Goal: Task Accomplishment & Management: Complete application form

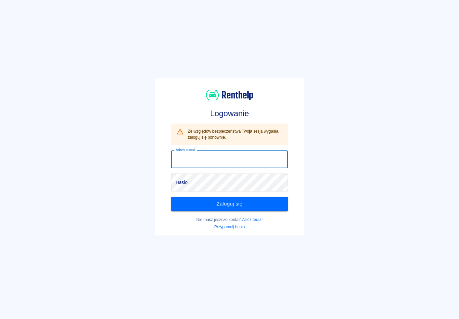
type input "[EMAIL_ADDRESS][DOMAIN_NAME]"
click at [230, 204] on button "Zaloguj się" at bounding box center [229, 204] width 117 height 14
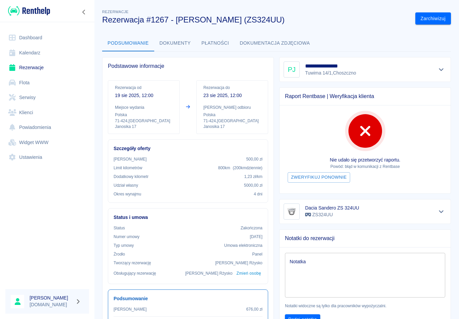
click at [23, 111] on link "Klienci" at bounding box center [47, 112] width 84 height 15
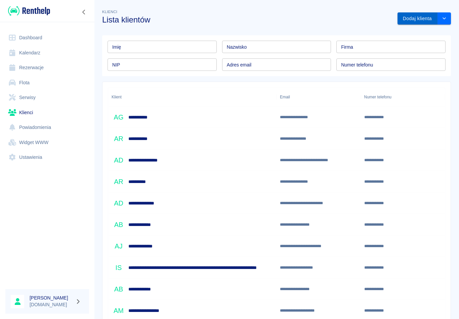
click at [414, 17] on button "Dodaj klienta" at bounding box center [418, 18] width 40 height 12
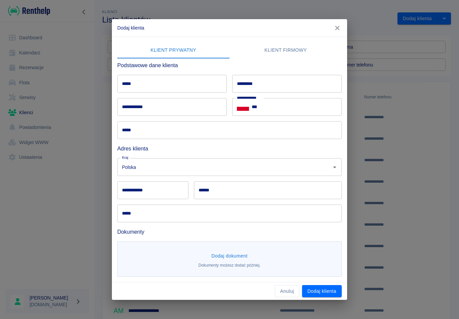
click at [143, 78] on input "*****" at bounding box center [172, 84] width 110 height 18
type input "**********"
type input "*******"
type input "**********"
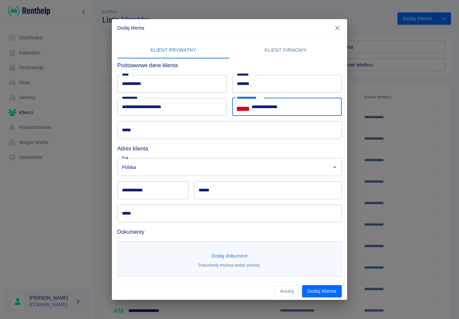
click at [136, 129] on input "*****" at bounding box center [229, 130] width 225 height 18
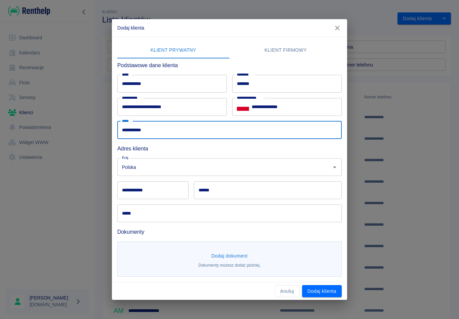
type input "**********"
click at [144, 193] on div "**********" at bounding box center [152, 190] width 71 height 18
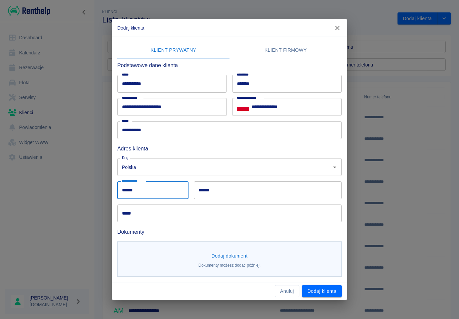
type input "******"
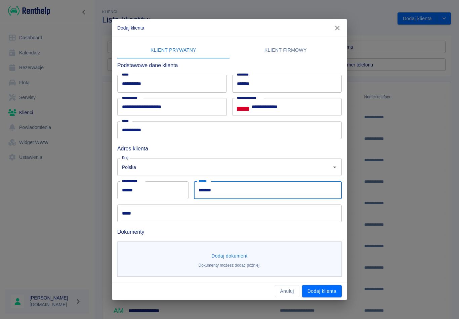
type input "*******"
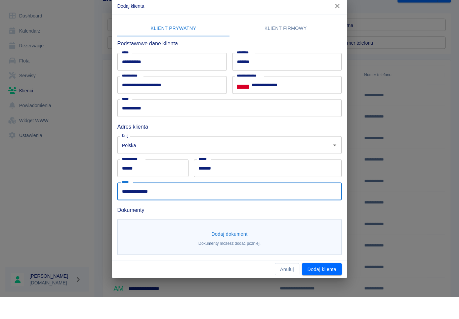
type input "**********"
click at [223, 250] on button "Dodaj dokument" at bounding box center [230, 256] width 42 height 12
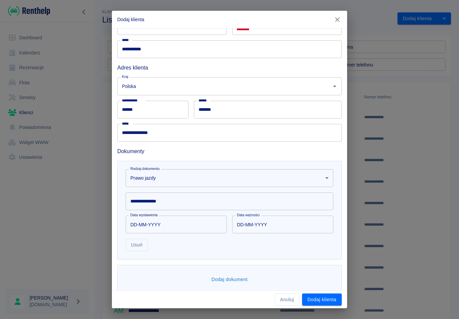
scroll to position [80, 0]
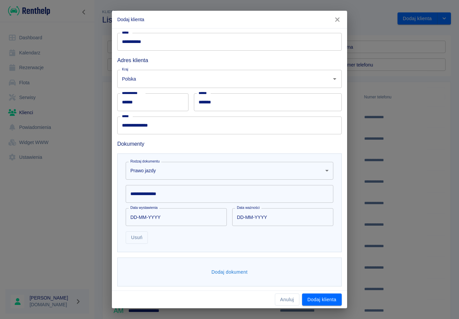
click at [142, 195] on div "**********" at bounding box center [230, 194] width 208 height 18
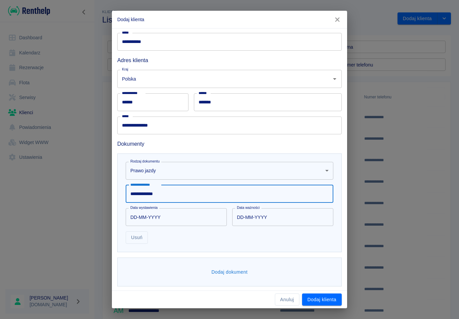
type input "**********"
click at [148, 218] on input "DD-MM-YYYY" at bounding box center [174, 217] width 96 height 18
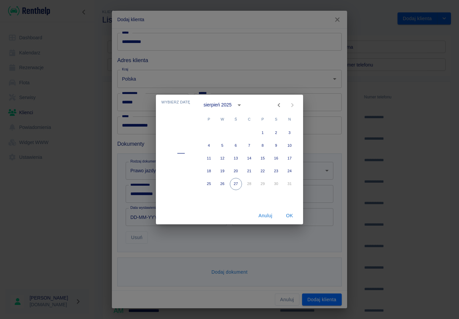
click at [237, 108] on icon "calendar view is open, switch to year view" at bounding box center [239, 105] width 8 height 8
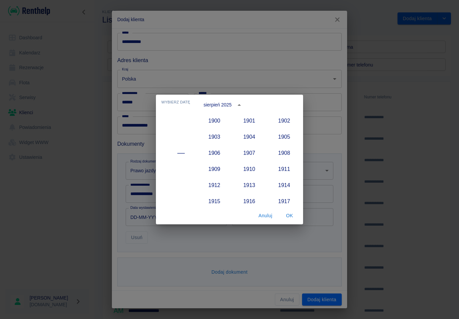
scroll to position [622, 0]
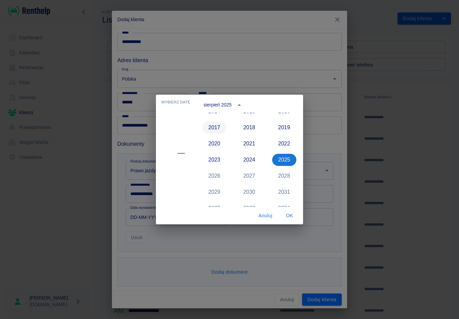
click at [216, 128] on button "2017" at bounding box center [214, 128] width 24 height 12
type input "[DATE]"
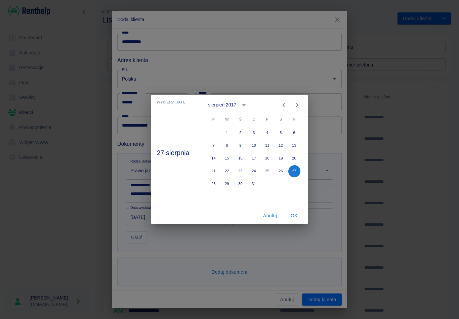
click at [284, 107] on icon "Previous month" at bounding box center [283, 105] width 2 height 4
click at [225, 172] on button "20" at bounding box center [227, 171] width 12 height 12
type input "[DATE]"
click at [293, 215] on button "OK" at bounding box center [295, 216] width 22 height 12
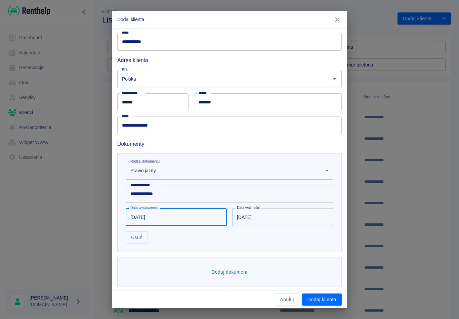
click at [255, 219] on input "[DATE]" at bounding box center [280, 217] width 96 height 18
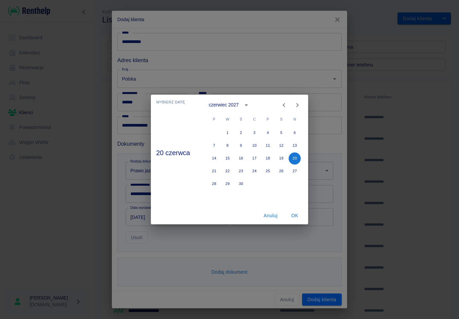
click at [246, 106] on icon "calendar view is open, switch to year view" at bounding box center [246, 105] width 8 height 8
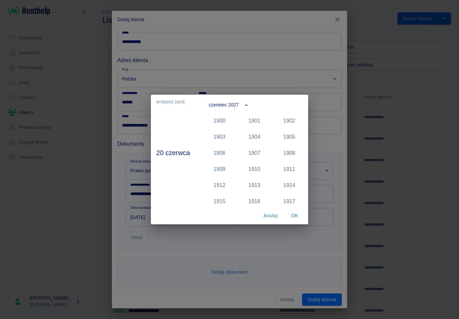
scroll to position [639, 0]
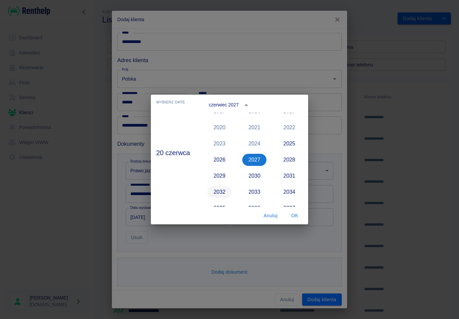
click at [221, 192] on button "2032" at bounding box center [219, 192] width 24 height 12
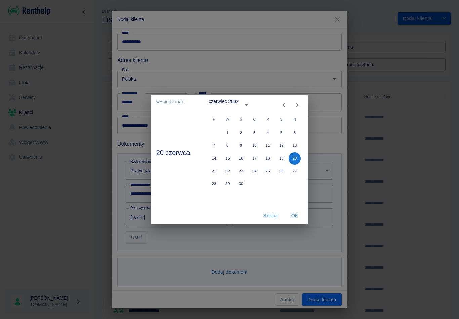
type input "[DATE]"
click at [293, 215] on button "OK" at bounding box center [295, 216] width 22 height 12
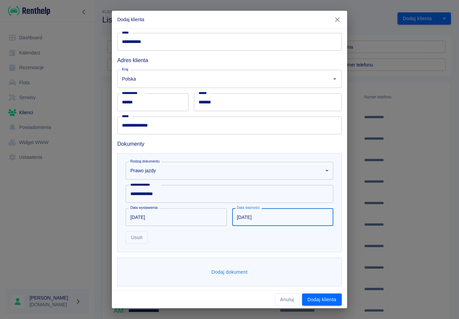
click at [225, 271] on button "Dodaj dokument" at bounding box center [230, 272] width 42 height 12
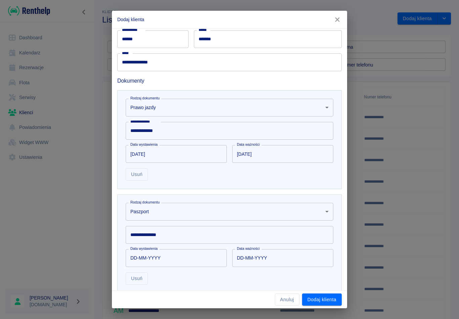
scroll to position [144, 0]
click at [134, 212] on body "**********" at bounding box center [229, 159] width 459 height 319
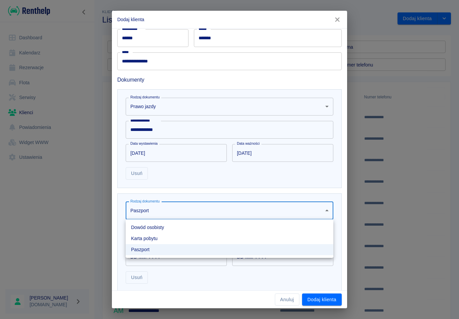
click at [136, 229] on li "Dowód osobisty" at bounding box center [230, 227] width 208 height 11
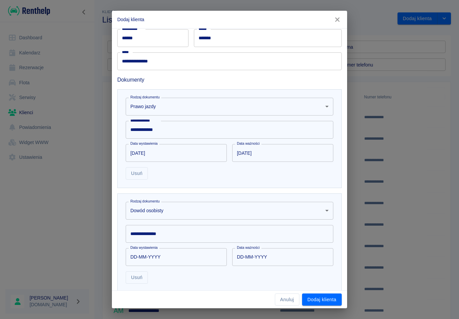
click at [141, 233] on div "**********" at bounding box center [230, 234] width 208 height 18
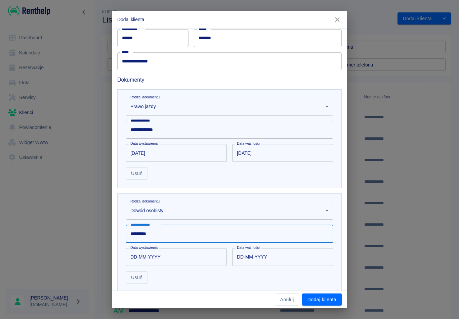
type input "*********"
click at [145, 251] on input "DD-MM-YYYY" at bounding box center [174, 257] width 96 height 18
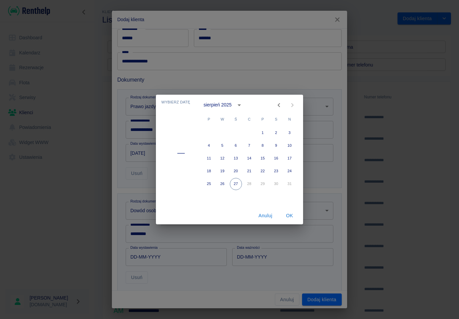
click at [238, 103] on icon "calendar view is open, switch to year view" at bounding box center [239, 105] width 8 height 8
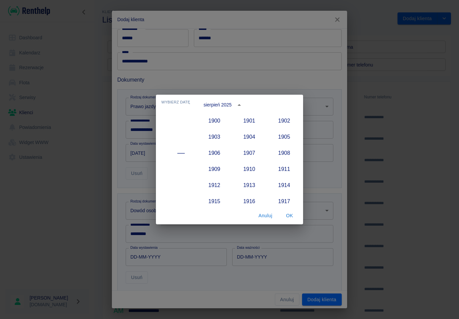
scroll to position [622, 0]
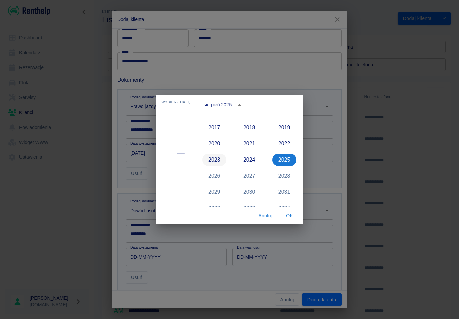
click at [213, 162] on button "2023" at bounding box center [214, 160] width 24 height 12
type input "[DATE]"
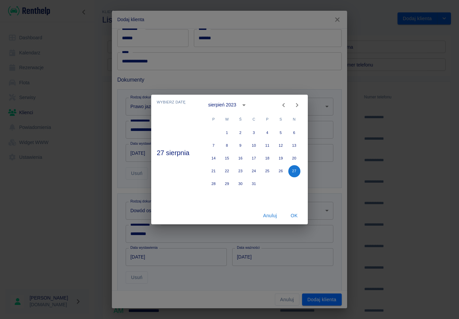
click at [282, 107] on icon "Previous month" at bounding box center [284, 105] width 8 height 8
click at [282, 106] on icon "Previous month" at bounding box center [284, 105] width 8 height 8
click at [281, 106] on icon "Previous month" at bounding box center [284, 105] width 8 height 8
click at [278, 106] on button "Previous month" at bounding box center [283, 104] width 13 height 13
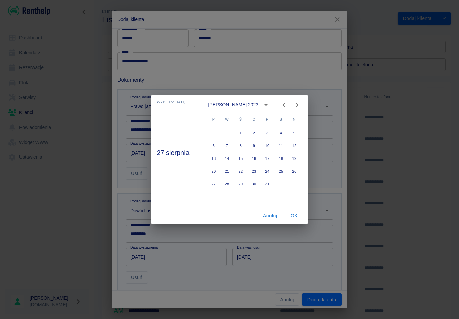
click at [278, 105] on button "Previous month" at bounding box center [283, 104] width 13 height 13
click at [275, 104] on div "luty 2023" at bounding box center [254, 105] width 108 height 10
click at [282, 105] on icon "Previous month" at bounding box center [284, 105] width 8 height 8
click at [213, 172] on button "16" at bounding box center [214, 171] width 12 height 12
type input "[DATE]"
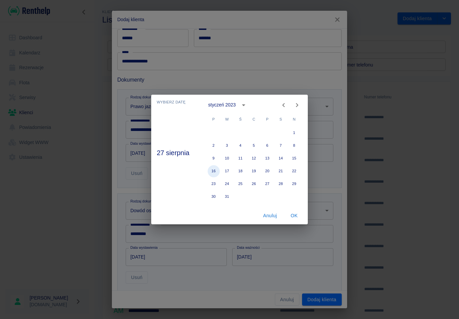
type input "[DATE]"
click at [293, 215] on button "OK" at bounding box center [295, 216] width 22 height 12
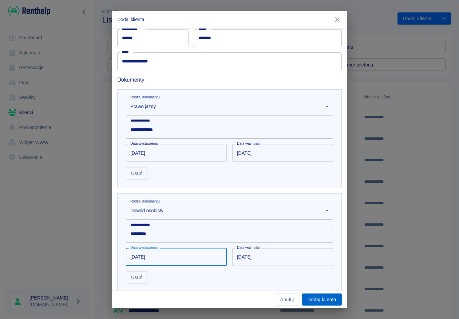
click at [319, 300] on button "Dodaj klienta" at bounding box center [322, 300] width 40 height 12
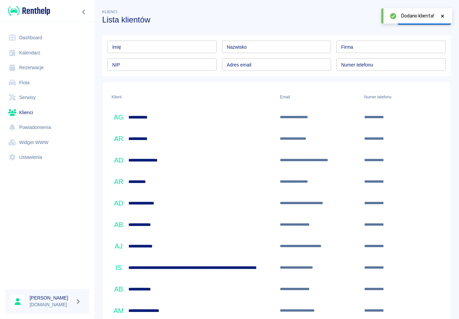
click at [33, 64] on link "Rezerwacje" at bounding box center [47, 67] width 84 height 15
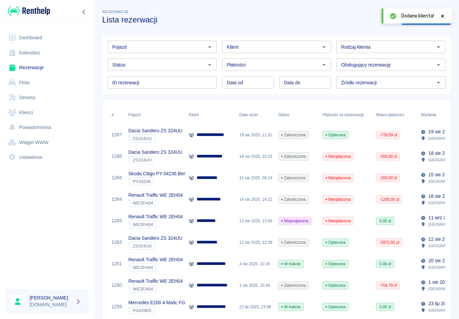
click at [442, 19] on div at bounding box center [443, 15] width 6 height 7
click at [421, 21] on link "Dodaj rezerwację" at bounding box center [426, 18] width 49 height 12
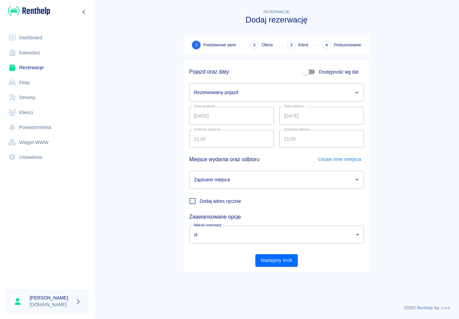
click at [210, 92] on div "Rezerwowany pojazd Rezerwowany pojazd" at bounding box center [276, 93] width 175 height 18
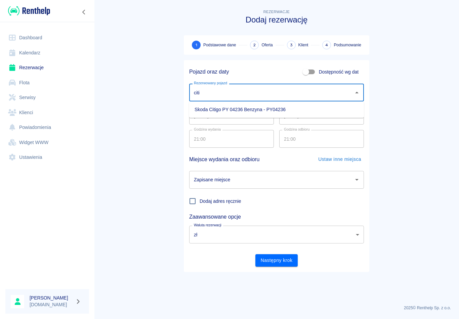
click at [209, 113] on li "Skoda Citigo PY 04236 Benzyna - PY04236" at bounding box center [276, 109] width 175 height 11
type input "Skoda Citigo PY 04236 Benzyna - PY04236"
click at [205, 178] on div "Zapisane miejsce Zapisane miejsce" at bounding box center [276, 180] width 175 height 18
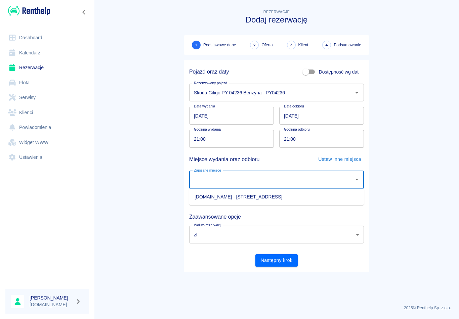
click at [206, 198] on li "[DOMAIN_NAME] - [STREET_ADDRESS]" at bounding box center [276, 197] width 175 height 11
type input "[DOMAIN_NAME] - [STREET_ADDRESS]"
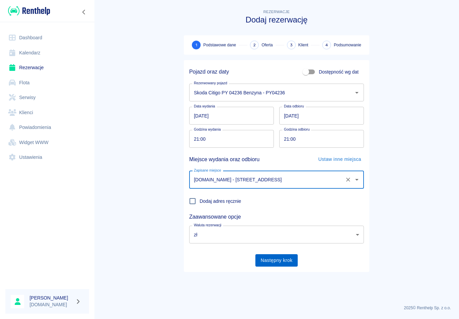
click at [273, 261] on button "Następny krok" at bounding box center [276, 260] width 43 height 12
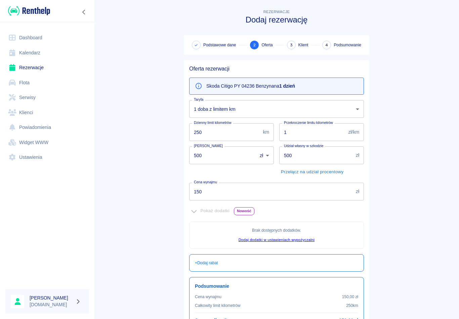
click at [206, 134] on input "250" at bounding box center [224, 132] width 71 height 18
type input "2"
type input "300"
click at [208, 161] on input "500" at bounding box center [220, 156] width 63 height 18
type input "5"
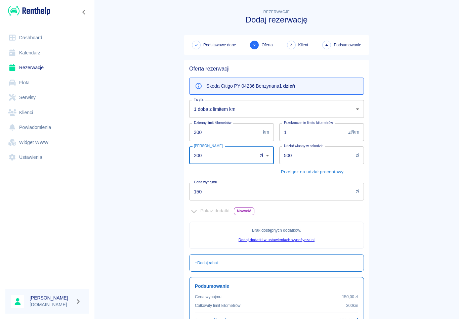
type input "200"
click at [295, 156] on input "500" at bounding box center [316, 156] width 74 height 18
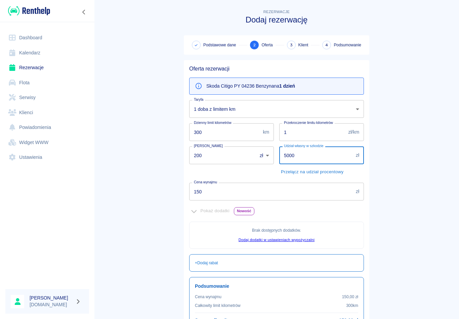
type input "5000"
click at [287, 137] on input "1" at bounding box center [312, 132] width 67 height 18
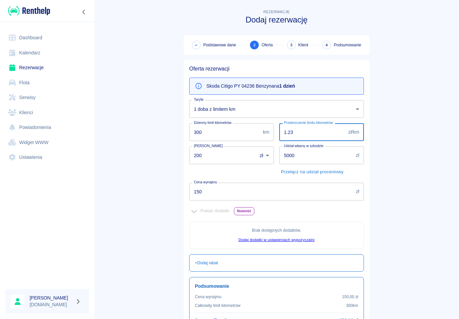
type input "1.23"
click at [205, 194] on input "150" at bounding box center [271, 192] width 164 height 18
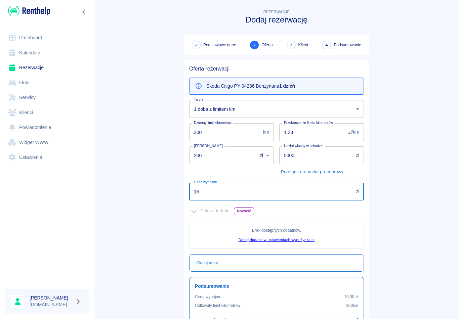
type input "1"
type input "200"
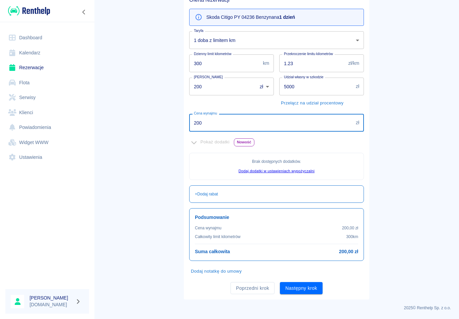
scroll to position [68, 0]
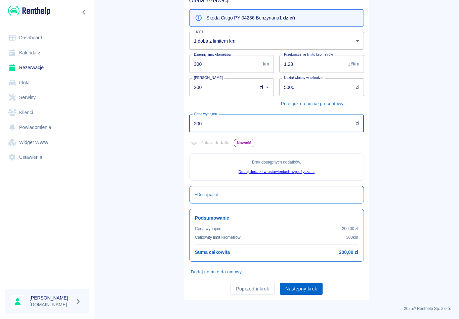
click at [301, 284] on button "Następny krok" at bounding box center [301, 289] width 43 height 12
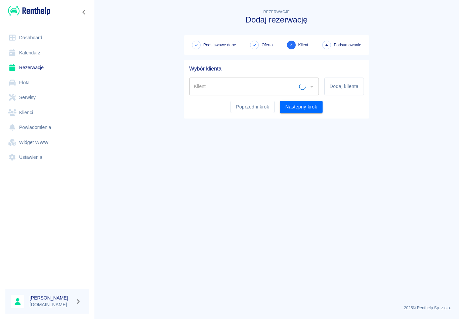
scroll to position [0, 0]
click at [204, 84] on div "Klient Klient" at bounding box center [254, 87] width 130 height 18
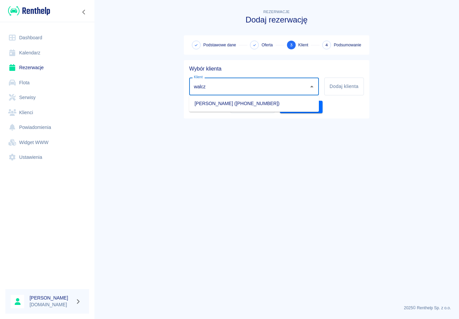
click at [200, 107] on li "[PERSON_NAME] ([PHONE_NUMBER])" at bounding box center [254, 103] width 130 height 11
type input "[PERSON_NAME] ([PHONE_NUMBER])"
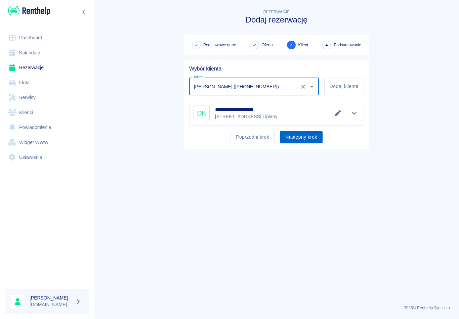
click at [300, 142] on button "Następny krok" at bounding box center [301, 137] width 43 height 12
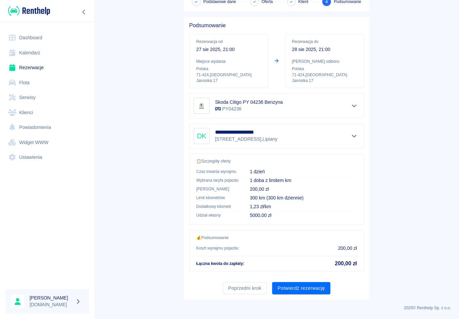
scroll to position [43, 0]
click at [301, 289] on button "Potwierdź rezerwację" at bounding box center [301, 289] width 58 height 12
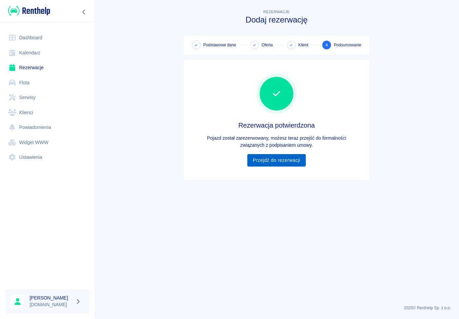
click at [278, 162] on link "Przejdź do rezerwacji" at bounding box center [276, 160] width 58 height 12
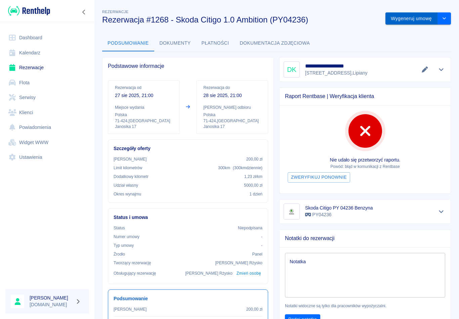
click at [406, 20] on button "Wygeneruj umowę" at bounding box center [412, 18] width 52 height 12
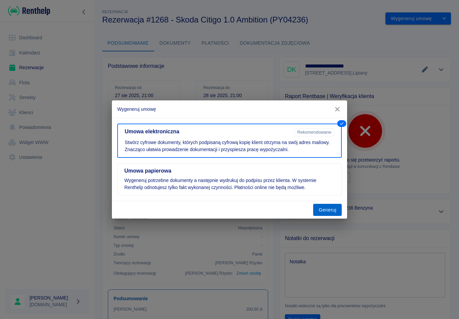
click at [329, 208] on button "Generuj" at bounding box center [327, 210] width 29 height 12
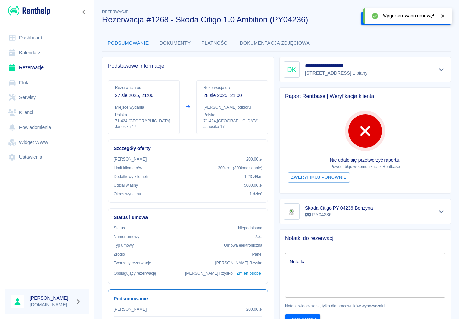
click at [450, 13] on div "Wygenerowano umowę!" at bounding box center [407, 15] width 89 height 15
click at [444, 18] on icon at bounding box center [443, 16] width 6 height 5
click at [420, 16] on button "Podpisz umowę elektroniczną" at bounding box center [399, 18] width 77 height 12
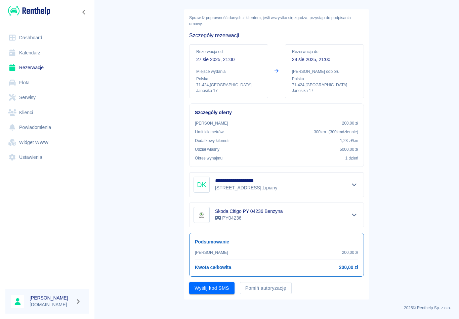
scroll to position [26, 0]
click at [206, 291] on button "Wyślij kod SMS" at bounding box center [211, 289] width 45 height 12
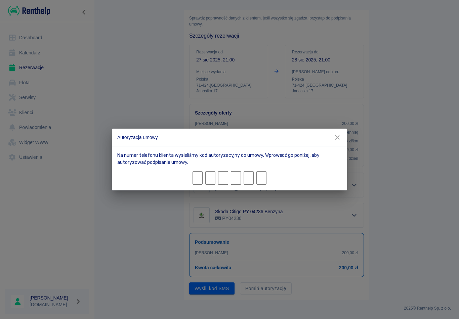
type input "1"
type input "2"
type input "7"
type input "3"
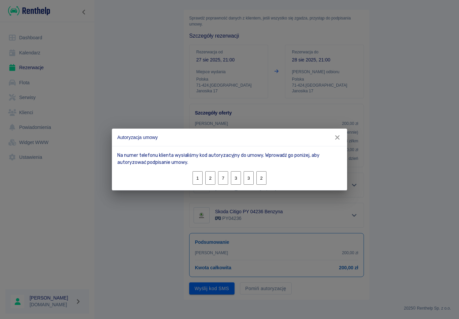
type input "2"
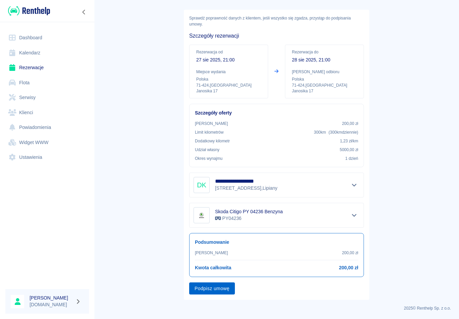
click at [219, 285] on button "Podpisz umowę" at bounding box center [212, 289] width 46 height 12
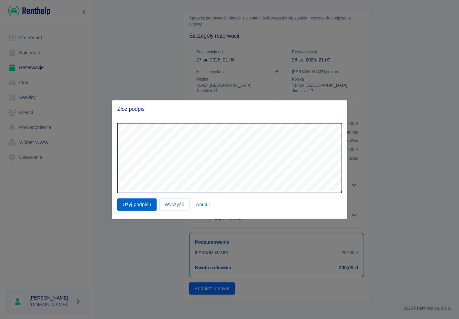
click at [135, 206] on button "Użyj podpisu" at bounding box center [136, 205] width 39 height 12
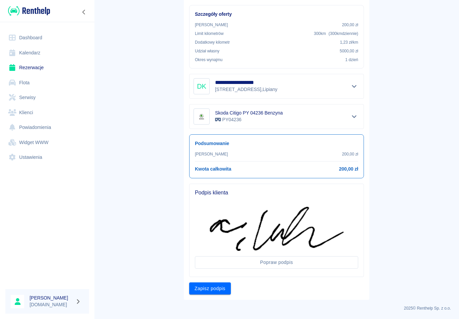
scroll to position [124, 0]
click at [208, 290] on button "Zapisz podpis" at bounding box center [210, 289] width 42 height 12
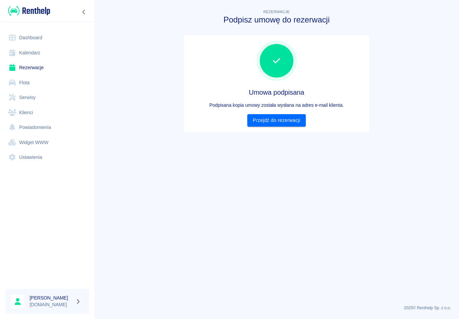
scroll to position [0, 0]
click at [284, 121] on link "Przejdź do rezerwacji" at bounding box center [276, 120] width 58 height 12
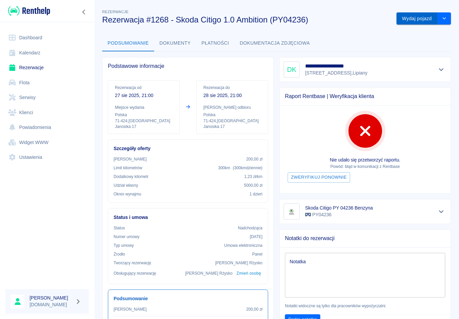
click at [406, 21] on button "Wydaj pojazd" at bounding box center [417, 18] width 41 height 12
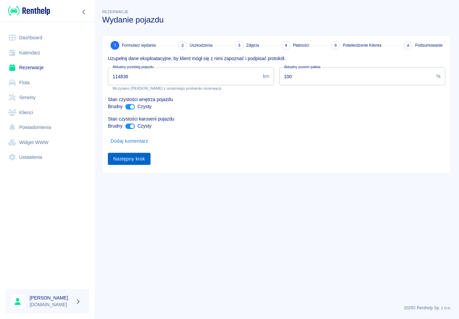
click at [130, 161] on button "Następny krok" at bounding box center [129, 159] width 43 height 12
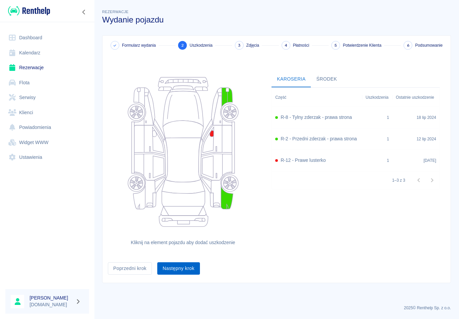
click at [182, 269] on button "Następny krok" at bounding box center [178, 268] width 43 height 12
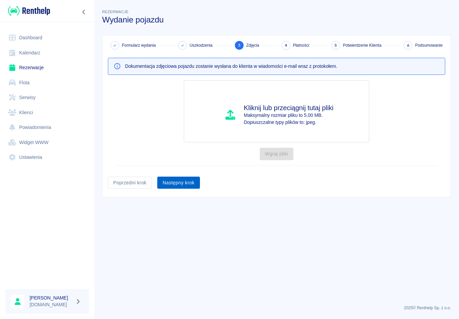
click at [175, 183] on button "Następny krok" at bounding box center [178, 183] width 43 height 12
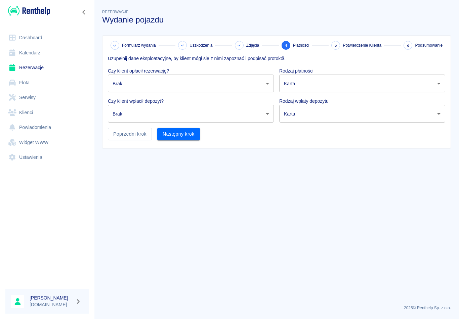
click at [131, 84] on body "Używamy plików Cookies, by zapewnić Ci najlepsze możliwe doświadczenie. Aby dow…" at bounding box center [229, 159] width 459 height 319
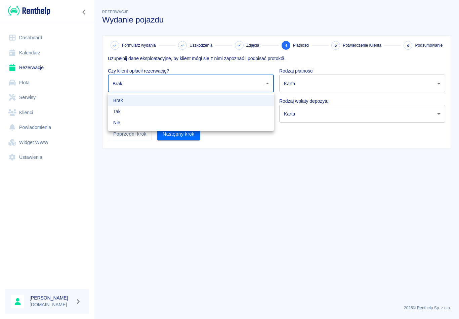
click at [120, 121] on li "Nie" at bounding box center [191, 122] width 166 height 11
type input "false"
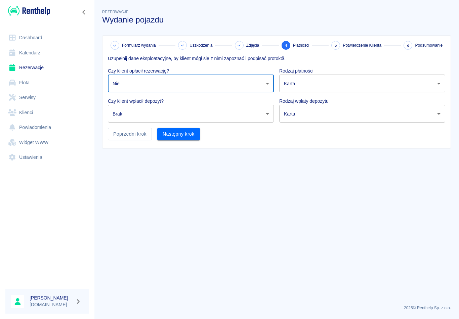
click at [128, 117] on body "Używamy plików Cookies, by zapewnić Ci najlepsze możliwe doświadczenie. Aby dow…" at bounding box center [229, 159] width 459 height 319
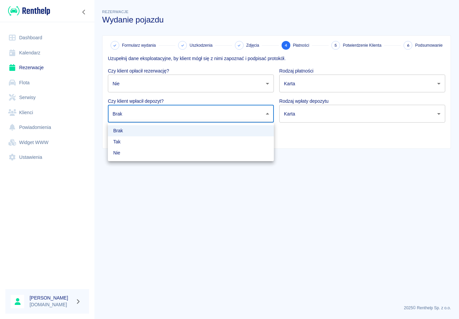
click at [122, 152] on li "Nie" at bounding box center [191, 153] width 166 height 11
type input "false"
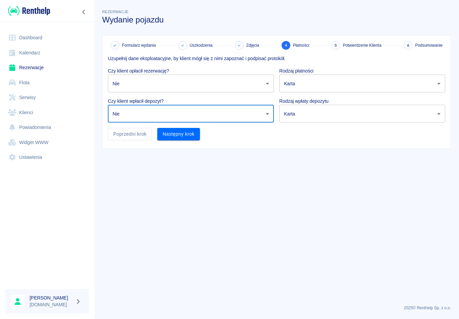
click at [299, 84] on body "Używamy plików Cookies, by zapewnić Ci najlepsze możliwe doświadczenie. Aby dow…" at bounding box center [229, 159] width 459 height 319
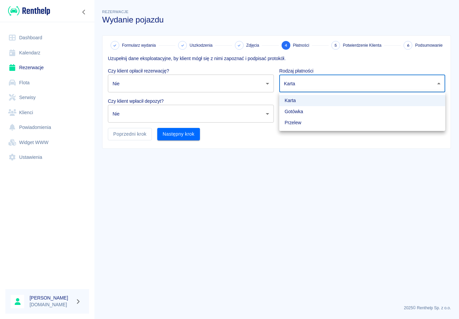
click at [290, 113] on li "Gotówka" at bounding box center [362, 111] width 166 height 11
type input "cash"
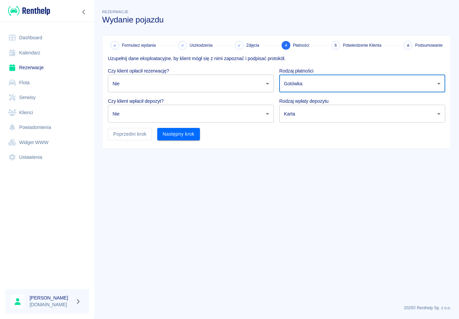
click at [297, 116] on body "Używamy plików Cookies, by zapewnić Ci najlepsze możliwe doświadczenie. Aby dow…" at bounding box center [229, 159] width 459 height 319
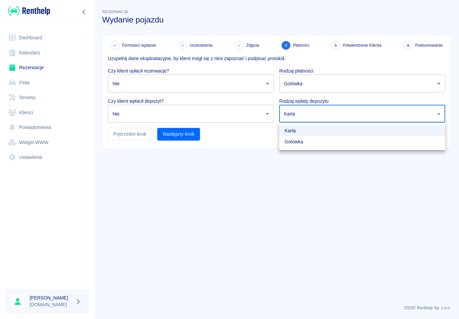
click at [295, 140] on li "Gotówka" at bounding box center [362, 141] width 166 height 11
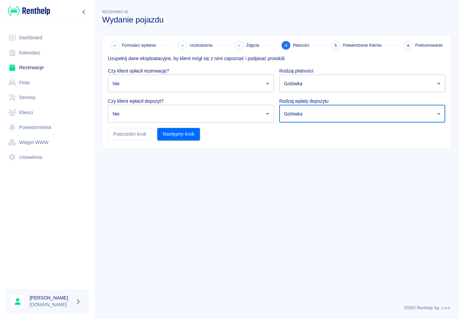
type input "cash"
click at [171, 134] on button "Następny krok" at bounding box center [178, 134] width 43 height 12
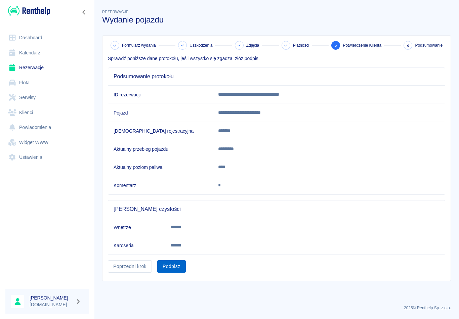
click at [178, 267] on button "Podpisz" at bounding box center [171, 266] width 29 height 12
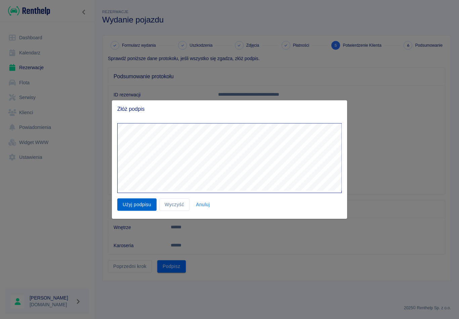
click at [135, 209] on button "Użyj podpisu" at bounding box center [136, 205] width 39 height 12
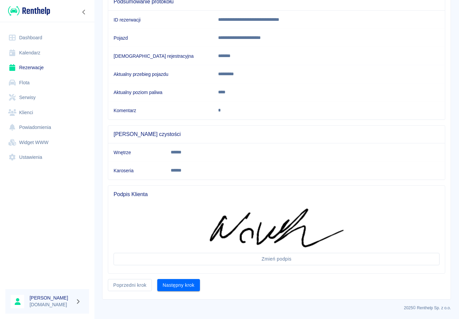
scroll to position [75, 0]
click at [186, 291] on button "Następny krok" at bounding box center [178, 286] width 43 height 12
